Goal: Book appointment/travel/reservation

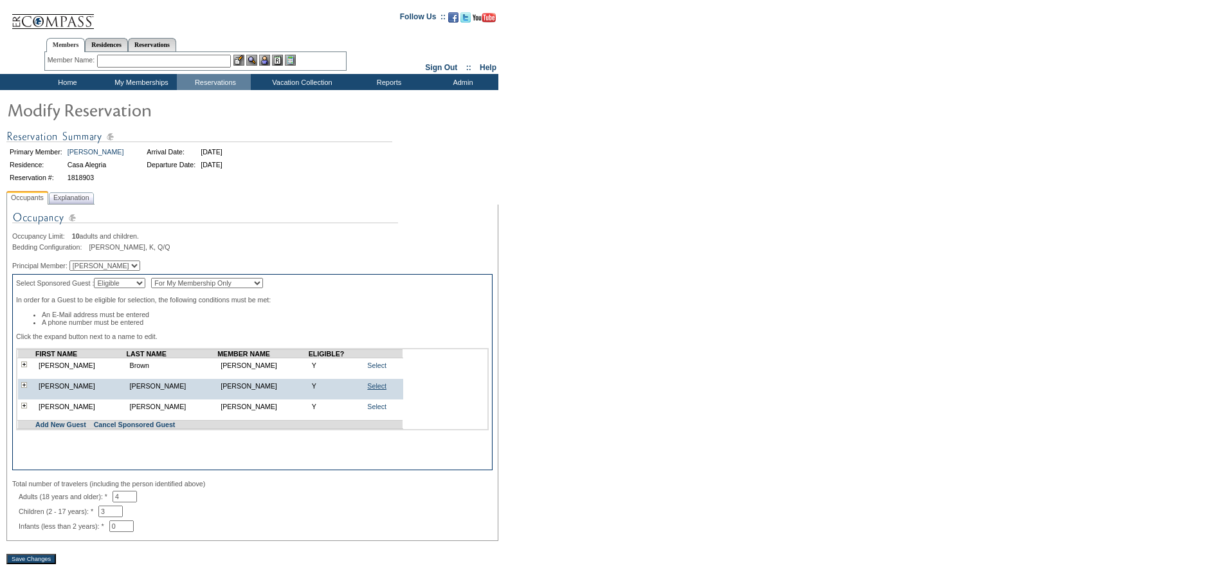
click at [373, 390] on link "Select" at bounding box center [376, 386] width 19 height 8
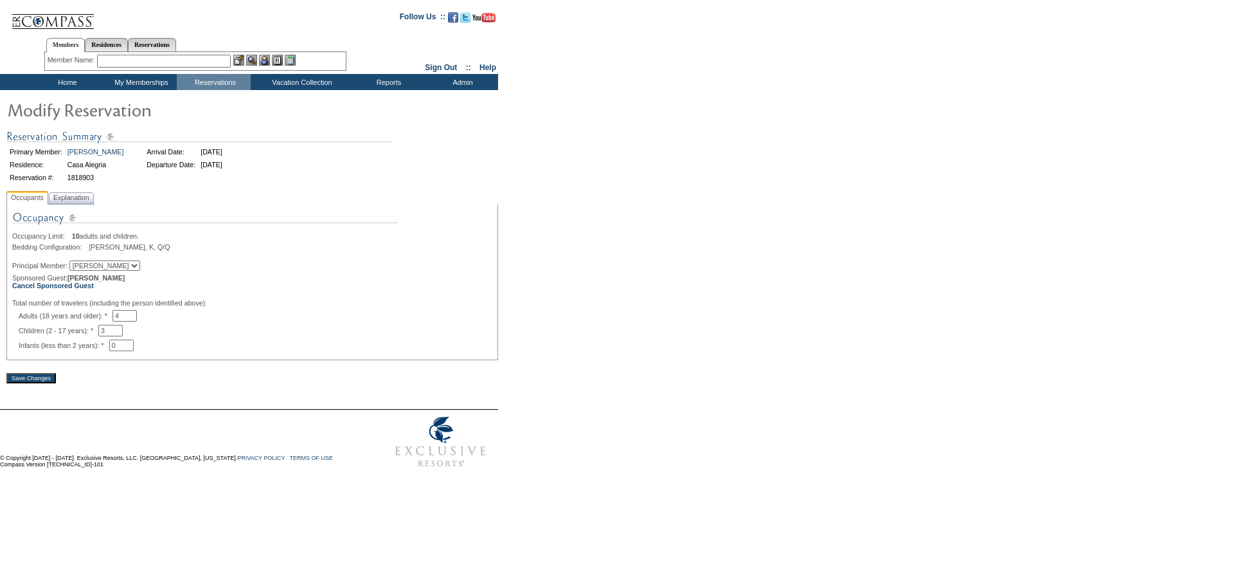
click at [23, 383] on input "Save Changes" at bounding box center [30, 378] width 49 height 10
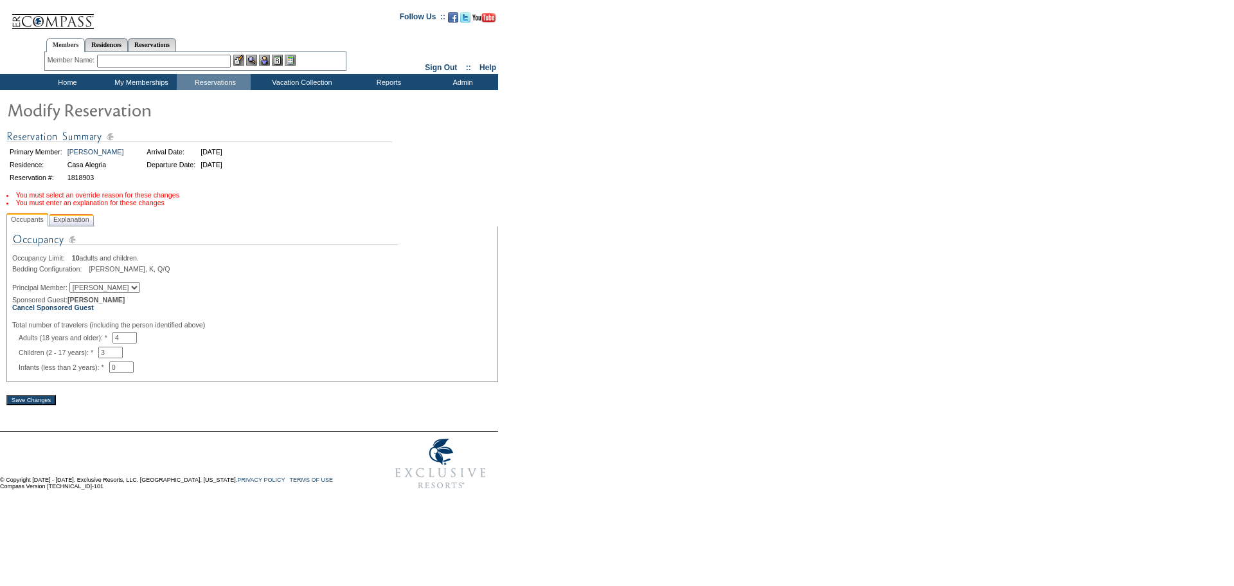
click at [75, 224] on span "Explanation" at bounding box center [71, 219] width 41 height 13
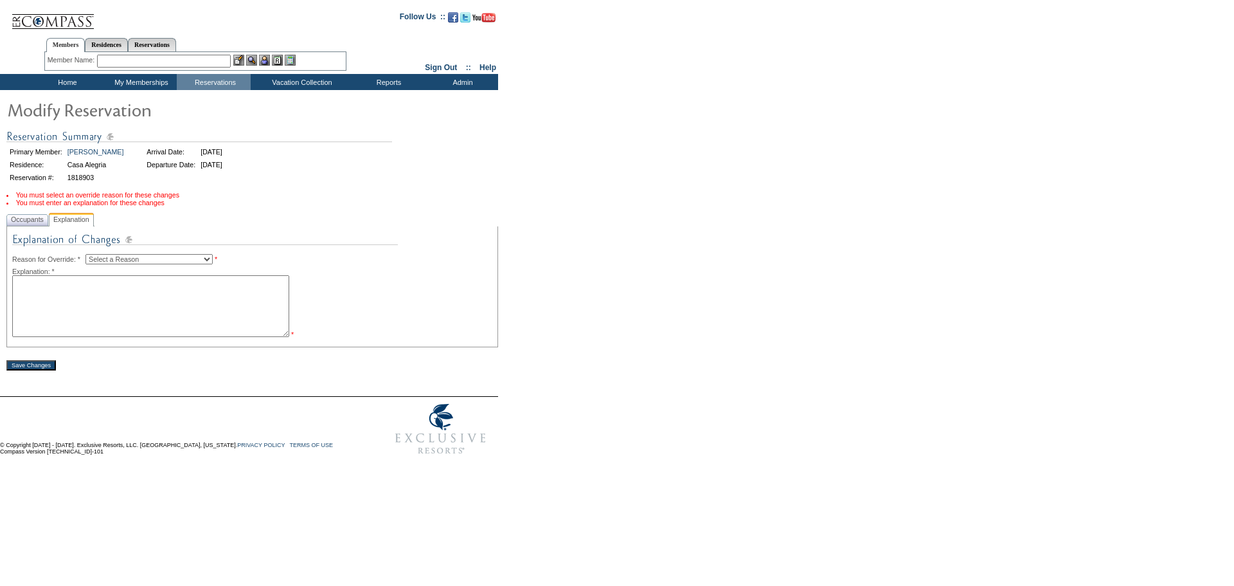
click at [154, 264] on select "Select a Reason Creating Continuous Stay Days Rebooked After Cancellation Editi…" at bounding box center [148, 259] width 127 height 10
select select "1045"
click at [96, 257] on select "Select a Reason Creating Continuous Stay Days Rebooked After Cancellation Editi…" at bounding box center [148, 259] width 127 height 10
click at [162, 319] on textarea at bounding box center [150, 306] width 277 height 62
type textarea "c"
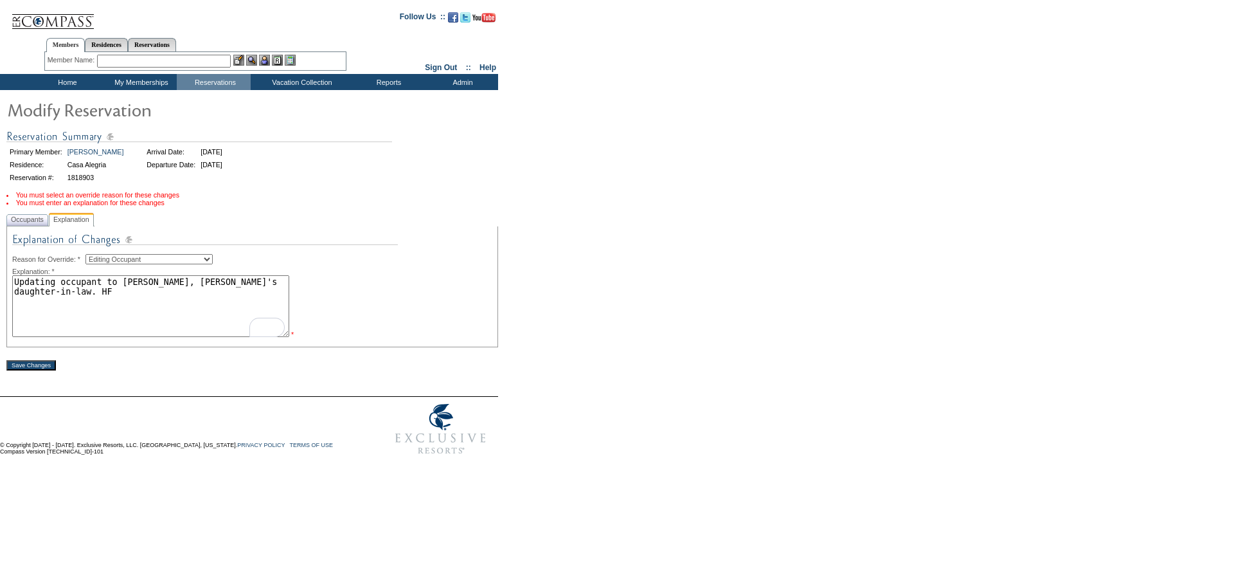
type textarea "Updating occupant to Kristin Grassie, Greg's daughter-in-law. HF"
click at [31, 364] on input "Save Changes" at bounding box center [30, 364] width 49 height 10
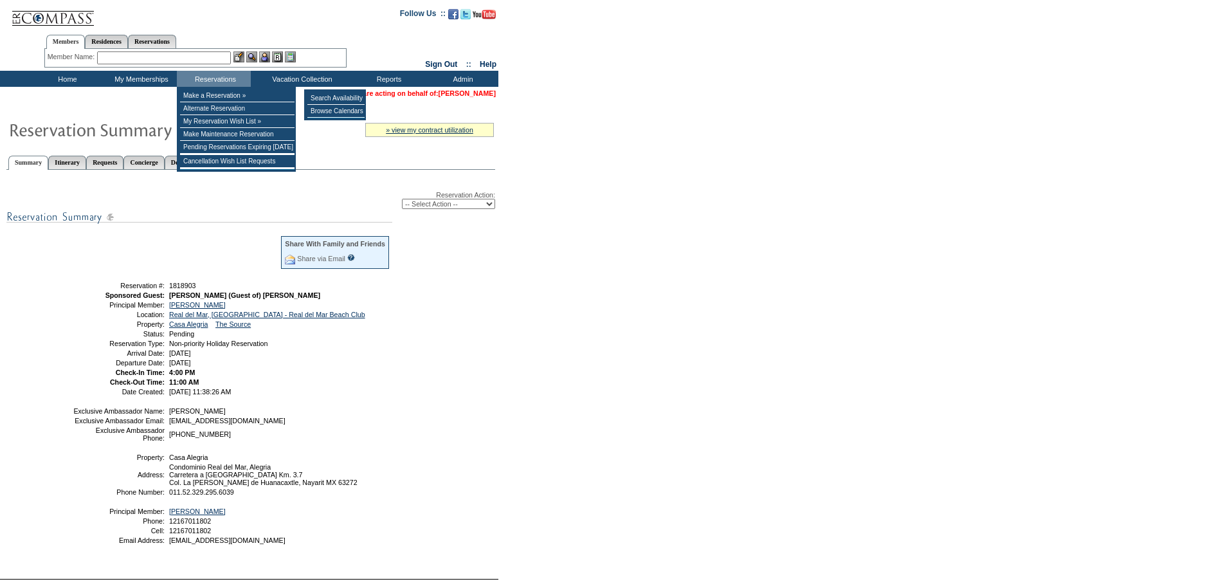
click at [473, 94] on link "[PERSON_NAME]" at bounding box center [466, 93] width 57 height 8
